Goal: Information Seeking & Learning: Check status

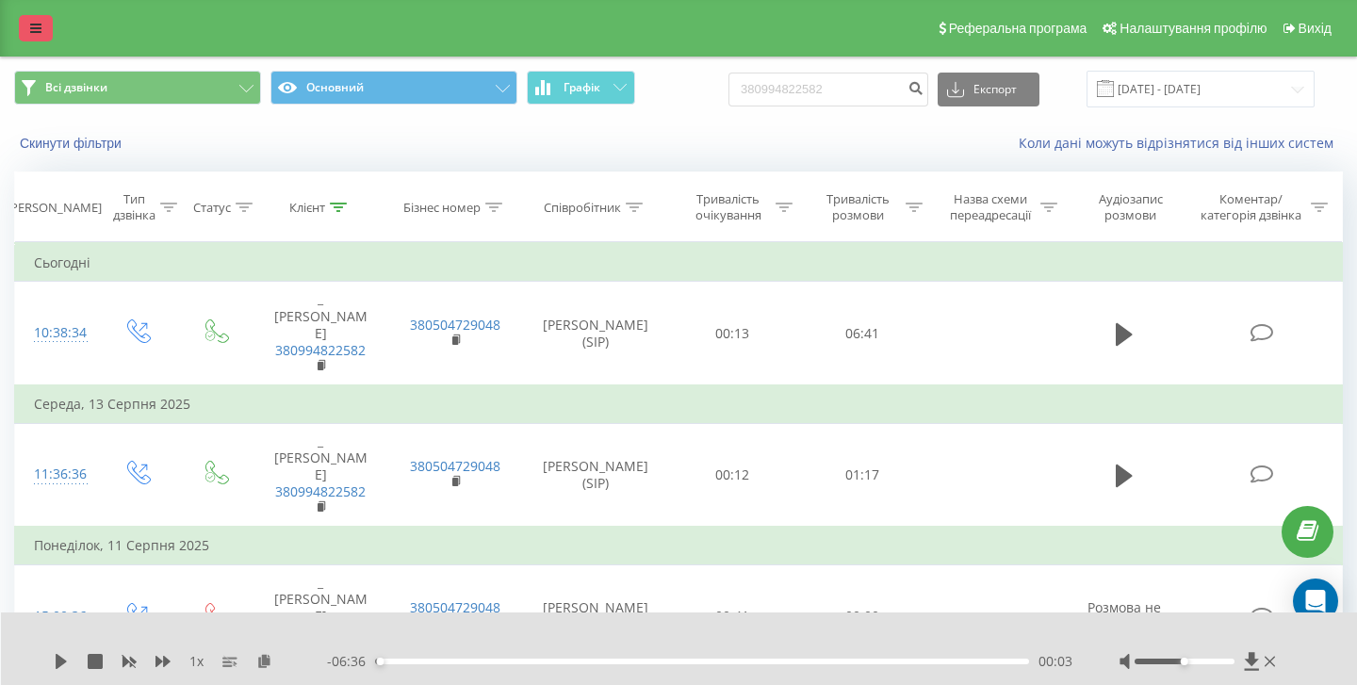
click at [34, 17] on link at bounding box center [36, 28] width 34 height 26
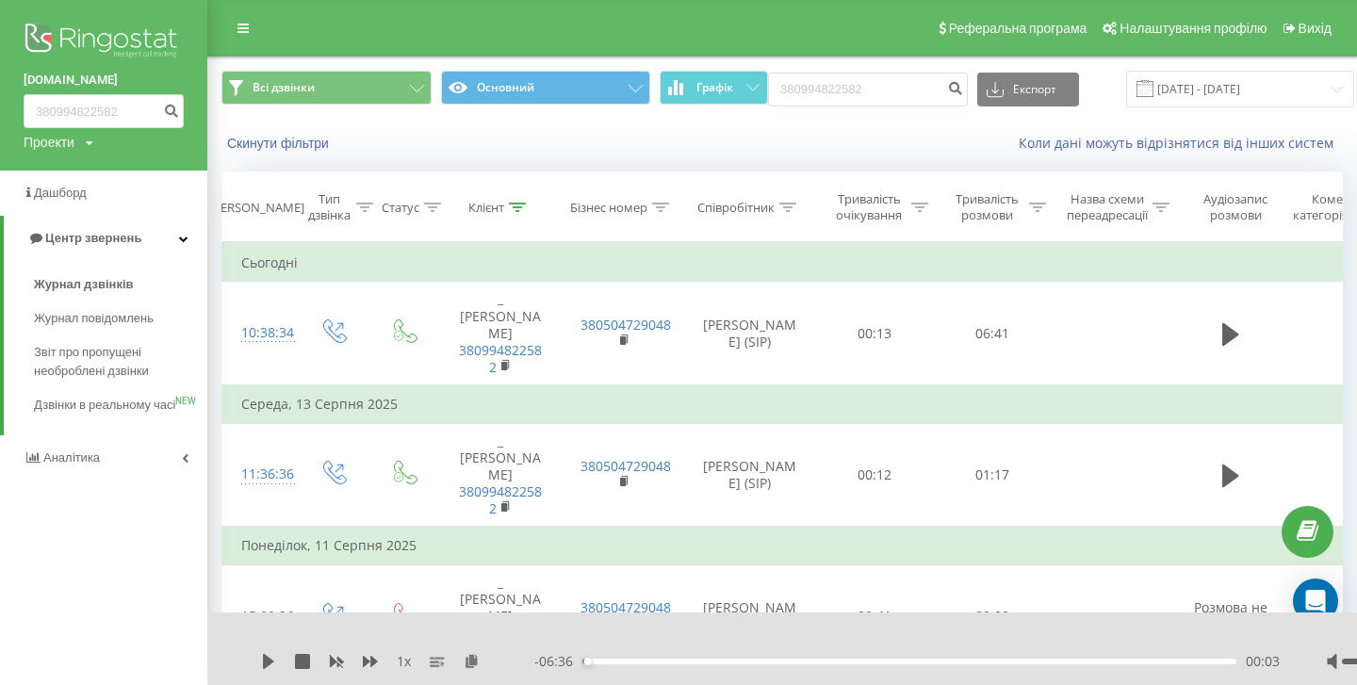
click at [75, 8] on div "[DOMAIN_NAME] 380994822582 Проекти [DOMAIN_NAME]" at bounding box center [103, 85] width 207 height 171
click at [80, 35] on img at bounding box center [104, 42] width 160 height 47
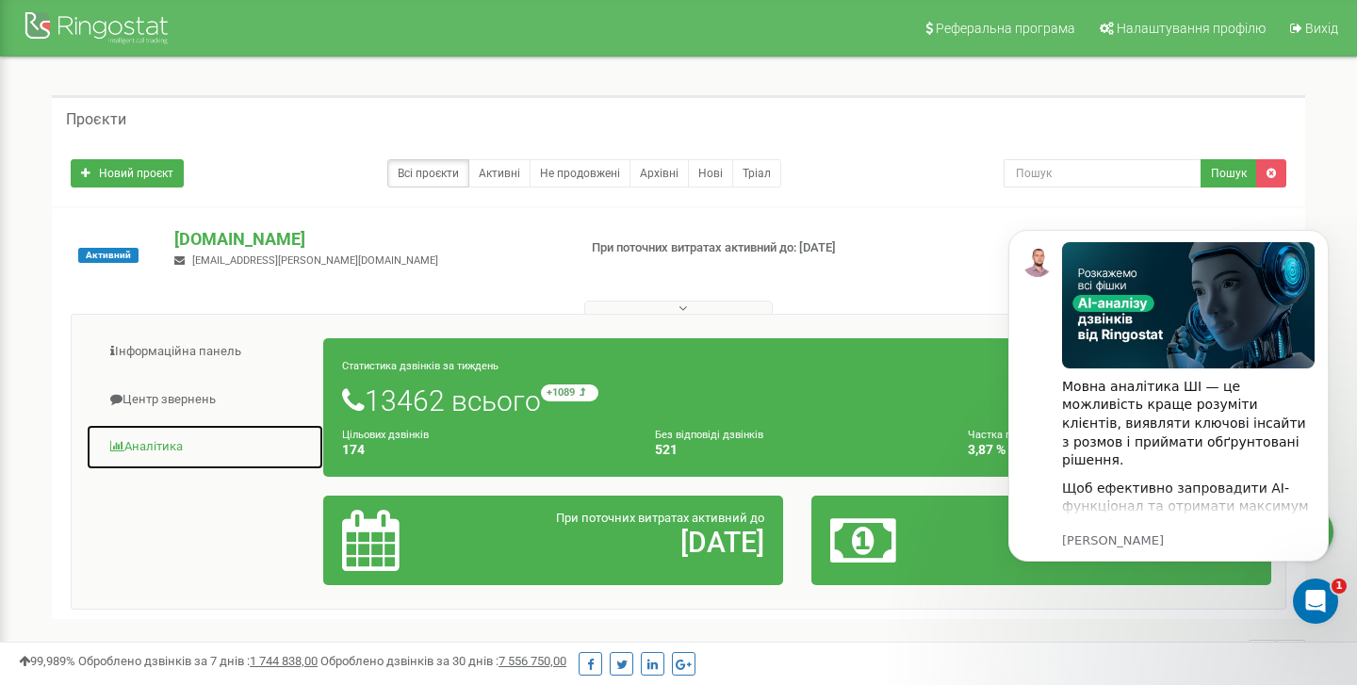
click at [150, 450] on link "Аналiтика" at bounding box center [205, 447] width 238 height 46
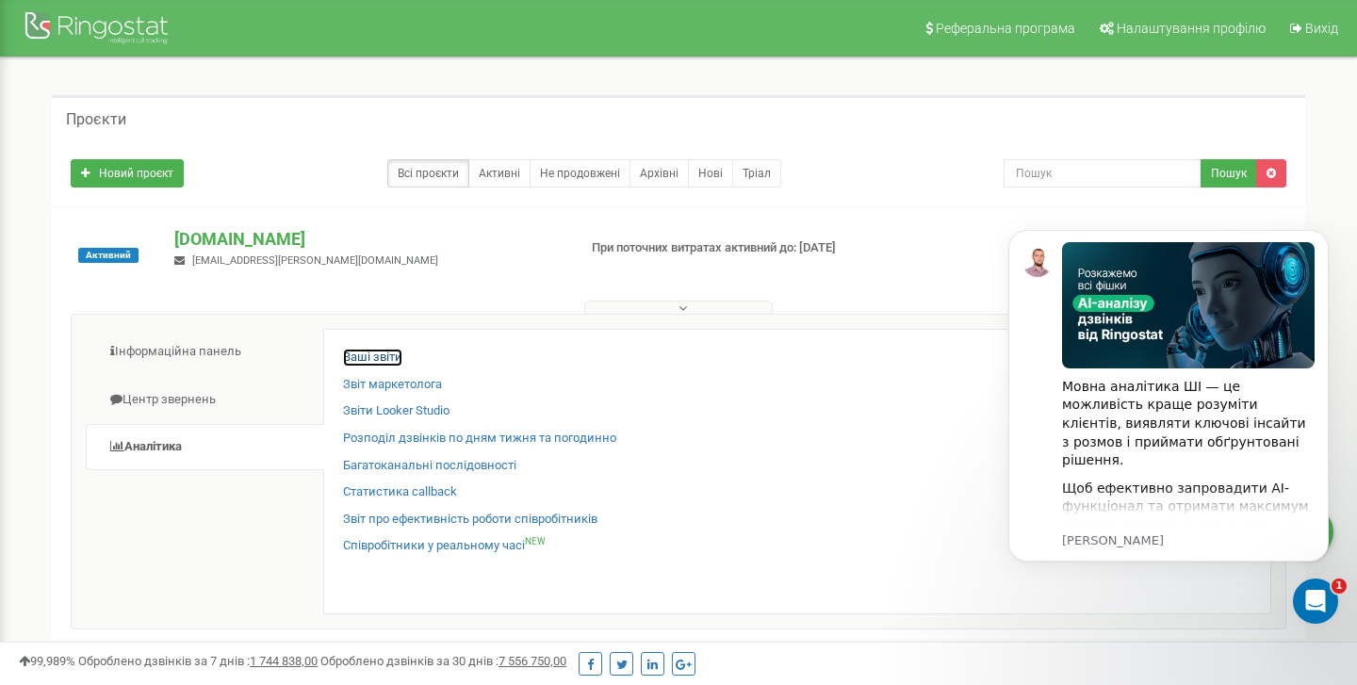
click at [390, 356] on link "Ваші звіти" at bounding box center [372, 358] width 59 height 18
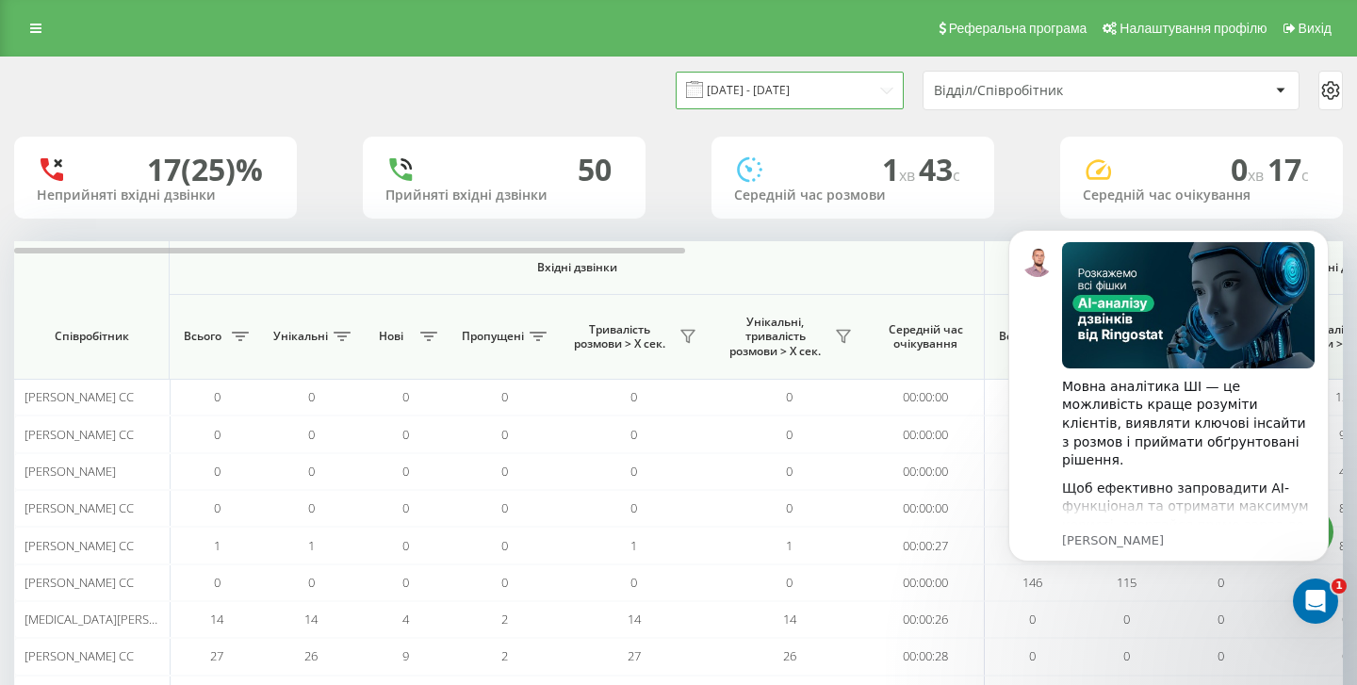
click at [817, 90] on input "19.08.2025 - 19.08.2025" at bounding box center [790, 90] width 228 height 37
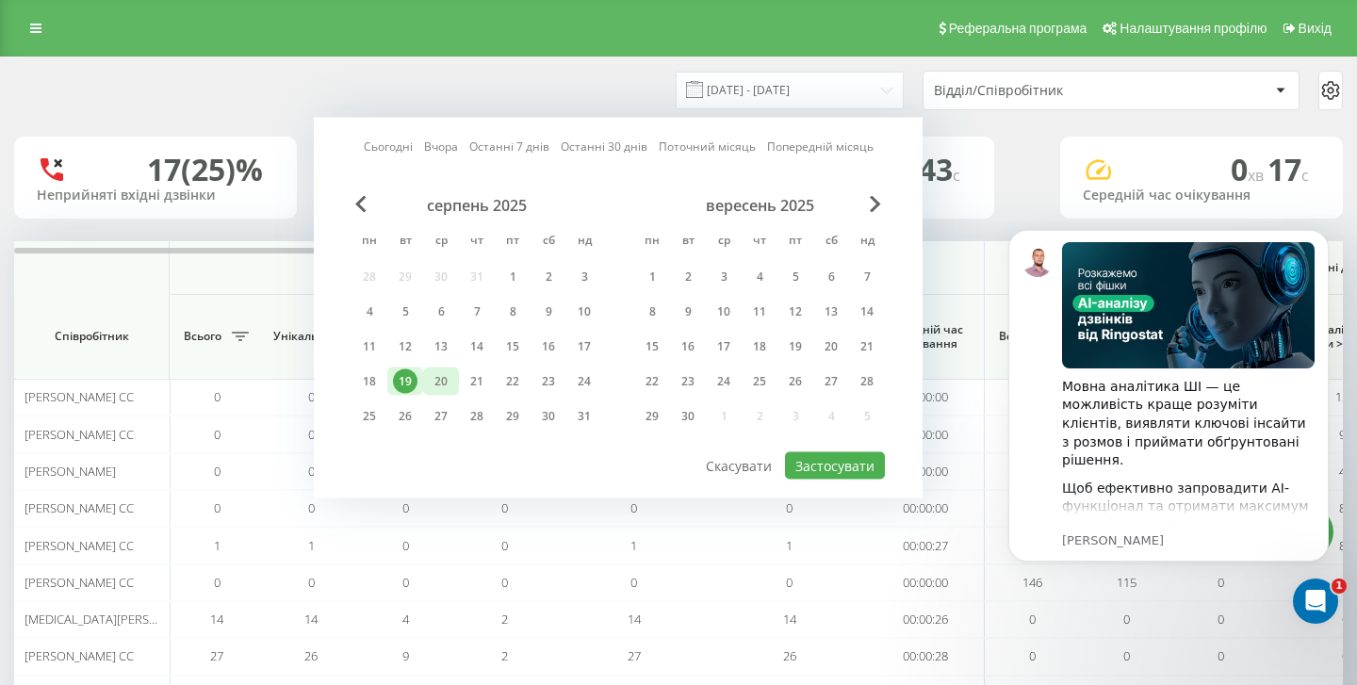
click at [446, 377] on div "20" at bounding box center [441, 381] width 25 height 25
click at [824, 463] on button "Застосувати" at bounding box center [835, 465] width 100 height 27
type input "20.08.2025 - 20.08.2025"
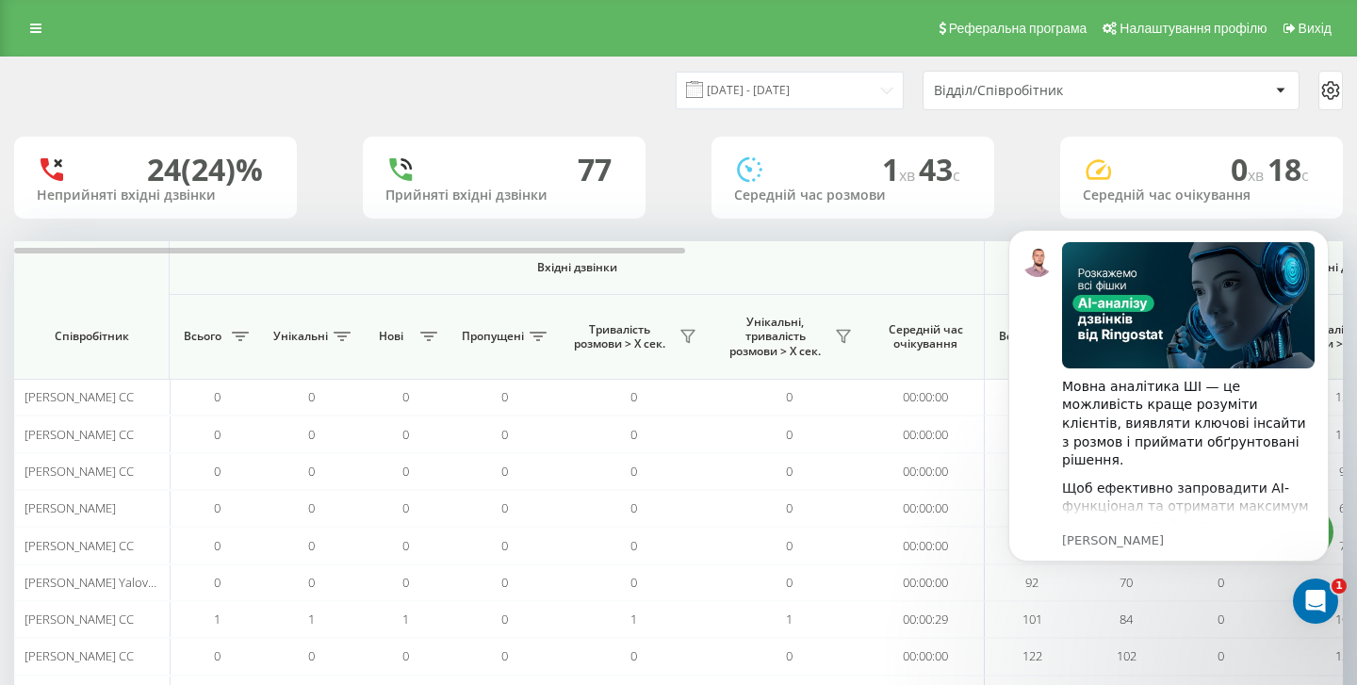
click at [1074, 96] on div "Відділ/Співробітник" at bounding box center [1046, 91] width 225 height 16
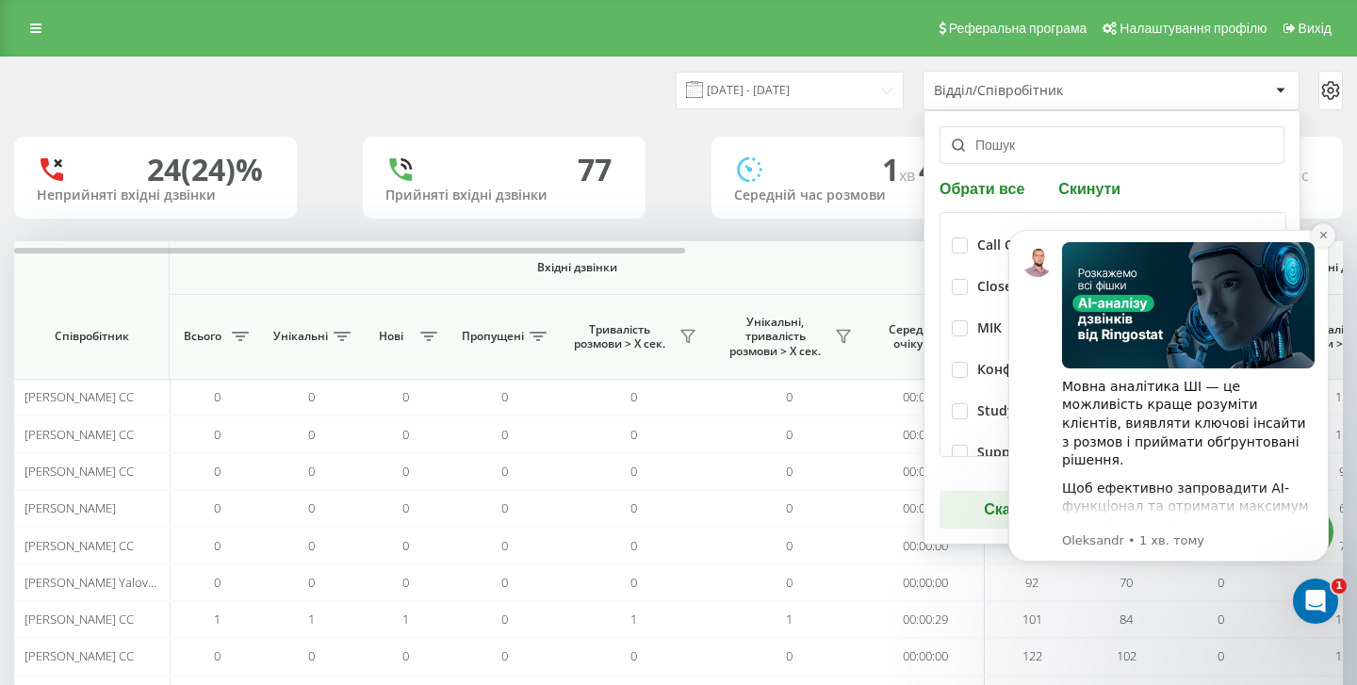
click at [1323, 232] on icon "Dismiss notification" at bounding box center [1323, 235] width 10 height 10
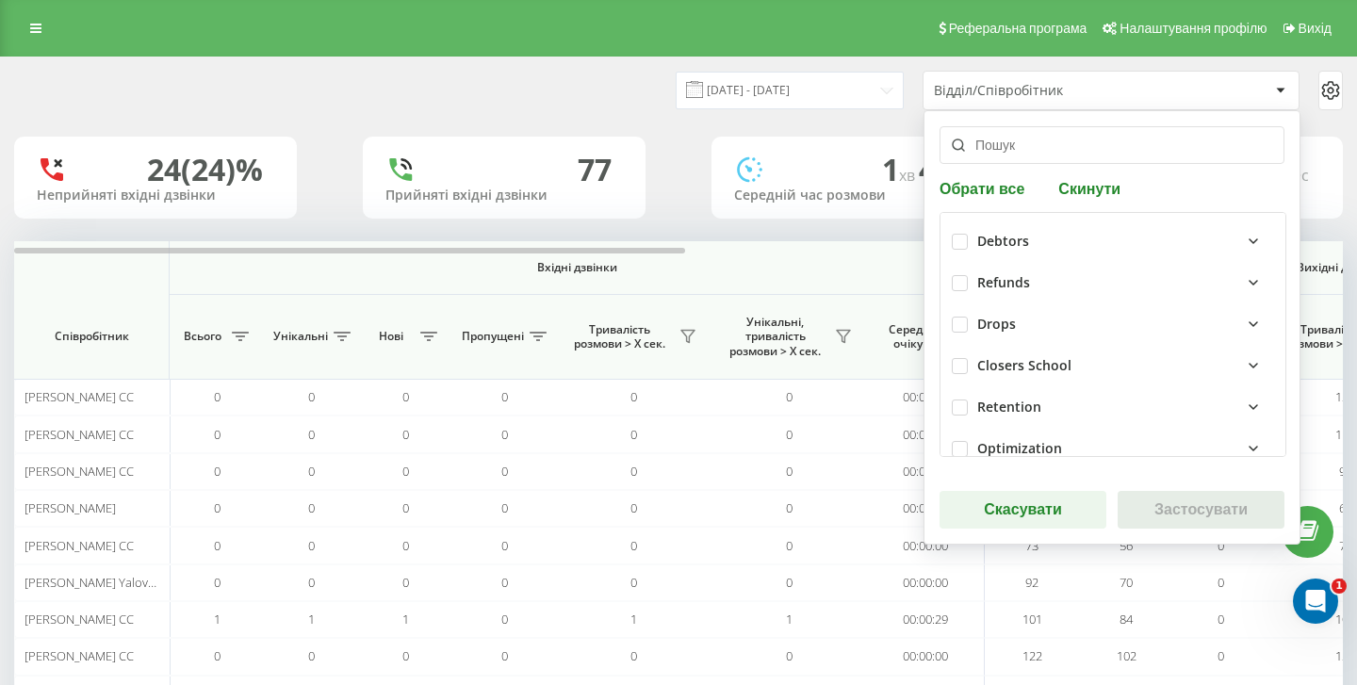
scroll to position [458, 0]
click at [1008, 325] on div "Closers School" at bounding box center [1024, 327] width 94 height 16
click at [963, 319] on label at bounding box center [960, 319] width 16 height 0
checkbox input "true"
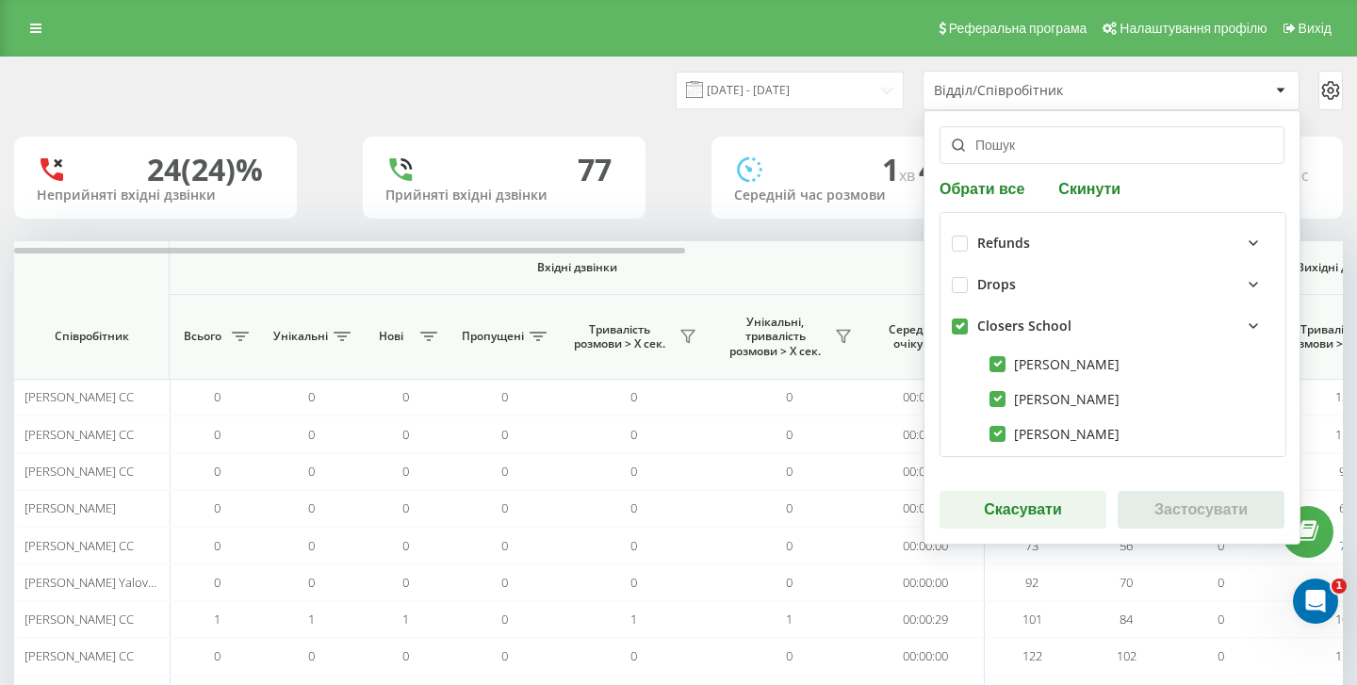
checkbox input "true"
click at [1218, 501] on button "Застосувати" at bounding box center [1201, 510] width 167 height 38
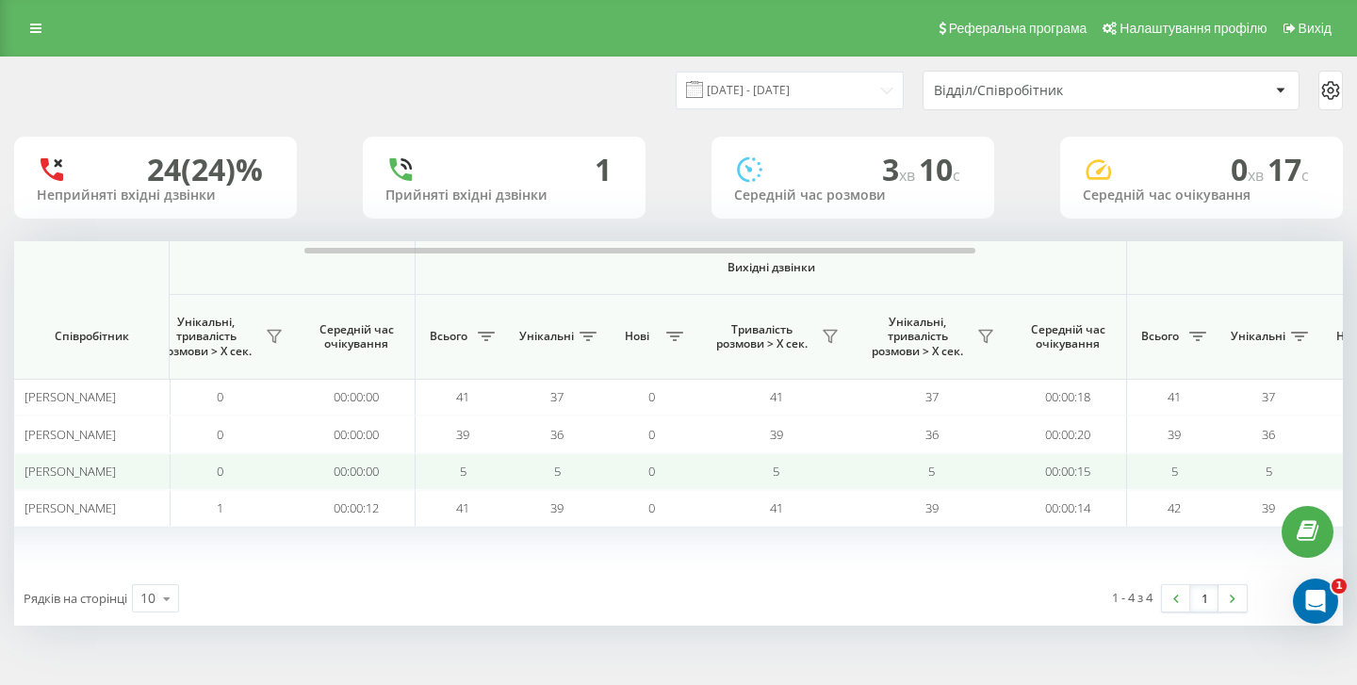
scroll to position [0, 573]
